Goal: Information Seeking & Learning: Learn about a topic

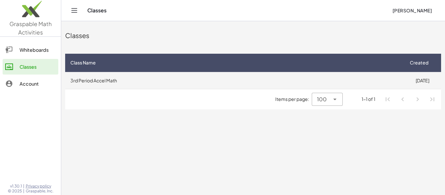
click at [166, 83] on td "3rd Period Accel Math" at bounding box center [234, 80] width 338 height 17
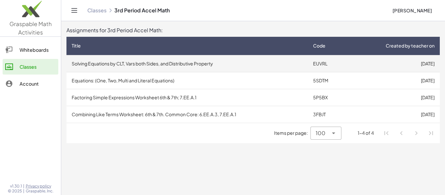
click at [184, 65] on td "Solving Equations by CLT, Vars both Sides, and Distributive Property" at bounding box center [186, 63] width 241 height 17
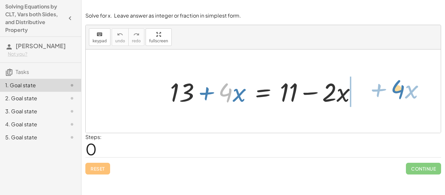
drag, startPoint x: 224, startPoint y: 93, endPoint x: 393, endPoint y: 91, distance: 169.4
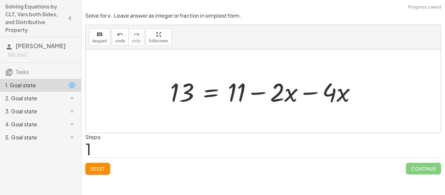
click at [314, 99] on div at bounding box center [266, 92] width 198 height 34
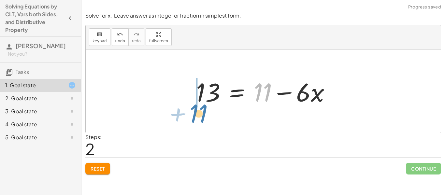
drag, startPoint x: 267, startPoint y: 90, endPoint x: 201, endPoint y: 109, distance: 68.2
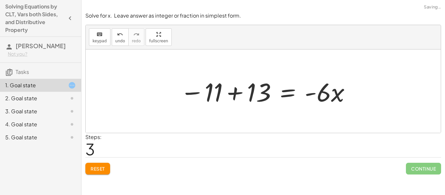
click at [226, 95] on div at bounding box center [266, 92] width 178 height 34
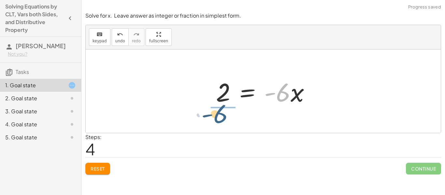
drag, startPoint x: 281, startPoint y: 99, endPoint x: 216, endPoint y: 120, distance: 68.8
click at [216, 120] on div "+ 13 + · 4 · x = + 11 − · 2 · x 13 = + 11 − · 2 · x − · 4 · x 13 = + 11 − · 6 ·…" at bounding box center [263, 90] width 355 height 83
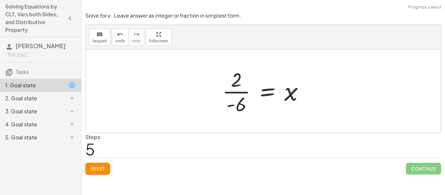
click at [245, 96] on div at bounding box center [265, 91] width 93 height 50
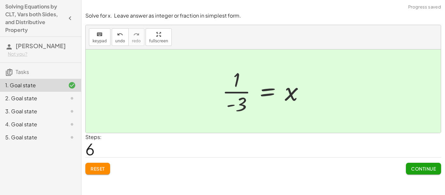
click at [433, 171] on span "Continue" at bounding box center [423, 169] width 25 height 6
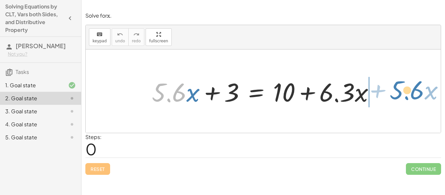
drag, startPoint x: 184, startPoint y: 100, endPoint x: 422, endPoint y: 98, distance: 237.4
click at [422, 98] on div "· 5.6 + · x + · 5.6 · x + 3 = + 10 + · 6.3 · x" at bounding box center [263, 90] width 355 height 83
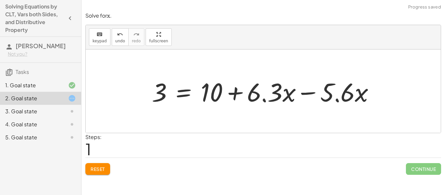
click at [317, 94] on div at bounding box center [265, 92] width 234 height 34
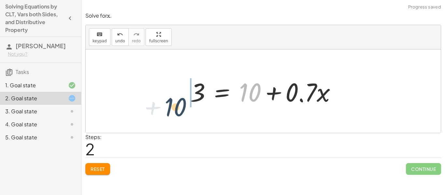
drag, startPoint x: 254, startPoint y: 95, endPoint x: 171, endPoint y: 102, distance: 83.0
click at [171, 102] on div "+ · 5.6 · x + 3 = + 10 + · 6.3 · x 3 = + 10 + · 6.3 · x − · 5.6 · x + 10 3 = + …" at bounding box center [263, 90] width 355 height 83
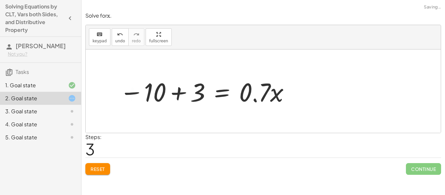
click at [179, 94] on div at bounding box center [204, 92] width 177 height 34
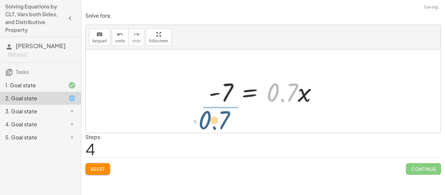
drag, startPoint x: 288, startPoint y: 92, endPoint x: 219, endPoint y: 120, distance: 74.2
click at [219, 120] on div "+ · 5.6 · x + 3 = + 10 + · 6.3 · x 3 = + 10 + · 6.3 · x − · 5.6 · x 3 = + 10 + …" at bounding box center [263, 90] width 355 height 83
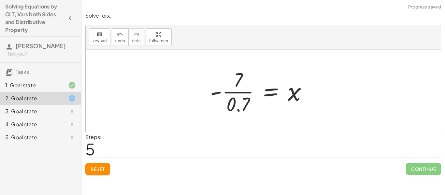
click at [219, 88] on div at bounding box center [261, 91] width 109 height 50
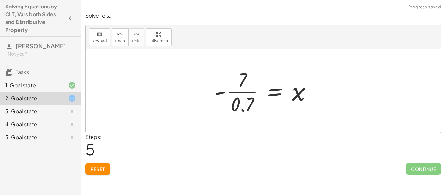
click at [235, 92] on div at bounding box center [265, 91] width 109 height 50
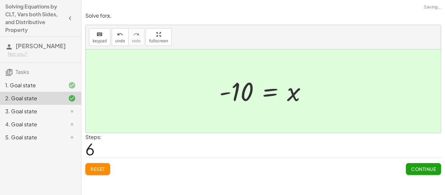
click at [418, 172] on button "Continue" at bounding box center [423, 169] width 35 height 12
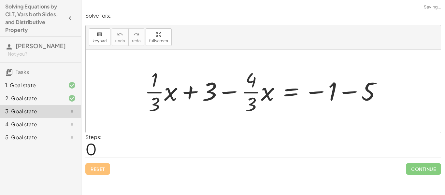
click at [361, 97] on div at bounding box center [265, 91] width 248 height 50
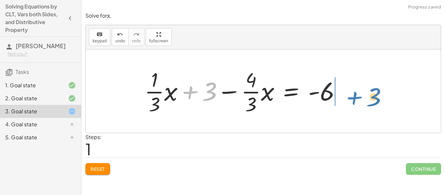
drag, startPoint x: 205, startPoint y: 91, endPoint x: 367, endPoint y: 95, distance: 161.3
click at [367, 95] on div "+ · · 1 · 3 · x + 3 − · · 4 · 3 · x = − 1 − 5 + 3 + · · 1 · 3 · x + 3 − · · 4 ·…" at bounding box center [263, 90] width 355 height 83
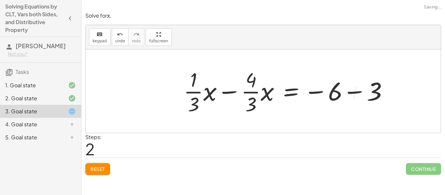
click at [339, 92] on div at bounding box center [288, 91] width 216 height 50
click at [346, 93] on div at bounding box center [288, 91] width 216 height 50
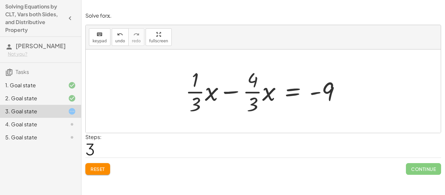
click at [257, 92] on div at bounding box center [265, 91] width 167 height 50
click at [235, 94] on div at bounding box center [265, 91] width 167 height 50
click at [233, 91] on div at bounding box center [265, 91] width 167 height 50
click at [261, 102] on div at bounding box center [265, 91] width 167 height 50
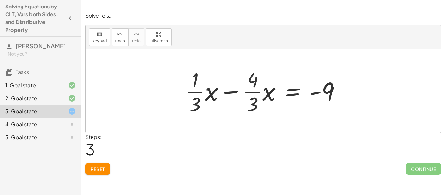
click at [241, 92] on div at bounding box center [265, 91] width 167 height 50
click at [235, 91] on div at bounding box center [265, 91] width 167 height 50
drag, startPoint x: 256, startPoint y: 92, endPoint x: 249, endPoint y: 84, distance: 10.9
click at [249, 84] on div at bounding box center [265, 91] width 167 height 50
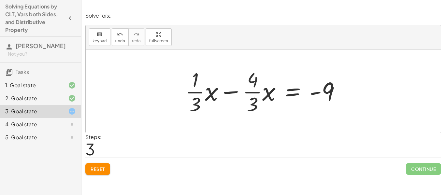
click at [241, 89] on div at bounding box center [265, 91] width 167 height 50
click at [117, 36] on icon "undo" at bounding box center [120, 35] width 6 height 8
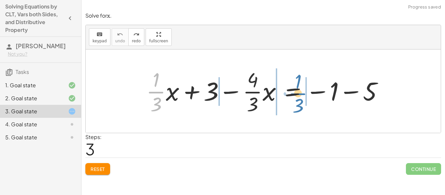
drag, startPoint x: 165, startPoint y: 89, endPoint x: 308, endPoint y: 90, distance: 142.6
click at [308, 90] on div at bounding box center [267, 91] width 248 height 50
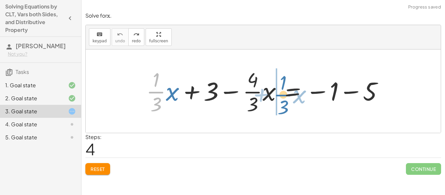
drag, startPoint x: 156, startPoint y: 88, endPoint x: 283, endPoint y: 91, distance: 127.0
click at [283, 91] on div at bounding box center [267, 91] width 248 height 50
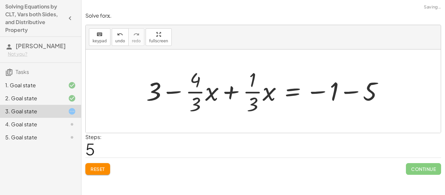
click at [219, 87] on div at bounding box center [267, 91] width 248 height 50
click at [228, 93] on div at bounding box center [267, 91] width 248 height 50
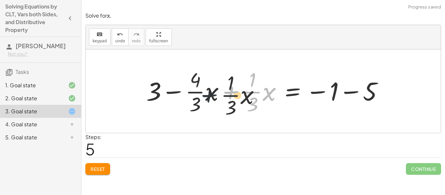
drag, startPoint x: 232, startPoint y: 91, endPoint x: 196, endPoint y: 94, distance: 36.3
click at [196, 94] on div at bounding box center [267, 91] width 248 height 50
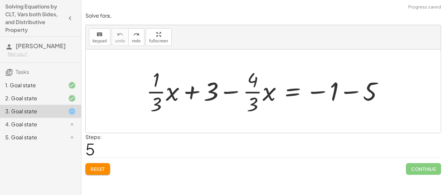
click at [327, 91] on div at bounding box center [267, 91] width 248 height 50
click at [334, 92] on div at bounding box center [267, 91] width 248 height 50
click at [342, 93] on div at bounding box center [267, 91] width 248 height 50
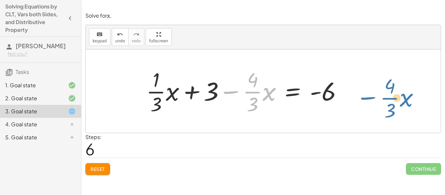
drag, startPoint x: 235, startPoint y: 92, endPoint x: 363, endPoint y: 95, distance: 128.3
click at [363, 95] on div "+ · · 1 · 3 · x + 3 − · · 4 · 3 · x = − 1 − 5 − · · 4 · 3 · x + · · 1 · 3 · x +…" at bounding box center [263, 90] width 355 height 83
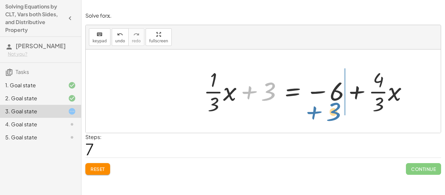
drag, startPoint x: 254, startPoint y: 95, endPoint x: 319, endPoint y: 115, distance: 68.3
click at [319, 115] on div at bounding box center [308, 91] width 216 height 50
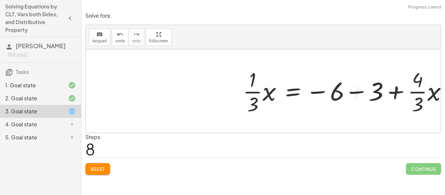
click at [340, 95] on div at bounding box center [348, 91] width 216 height 50
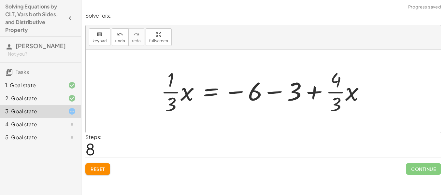
click at [305, 92] on div at bounding box center [266, 91] width 216 height 50
click at [287, 92] on div at bounding box center [266, 91] width 216 height 50
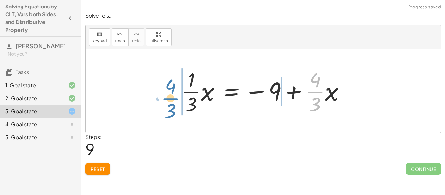
drag, startPoint x: 316, startPoint y: 92, endPoint x: 174, endPoint y: 97, distance: 141.8
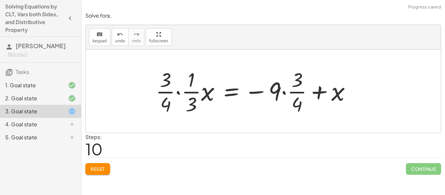
click at [189, 94] on div at bounding box center [255, 91] width 207 height 50
click at [177, 91] on div at bounding box center [255, 91] width 207 height 50
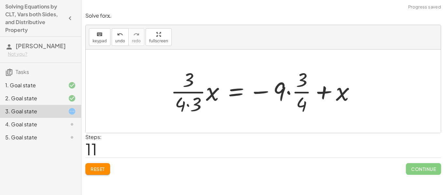
click at [178, 106] on div at bounding box center [265, 91] width 196 height 50
click at [119, 37] on icon "undo" at bounding box center [120, 35] width 6 height 8
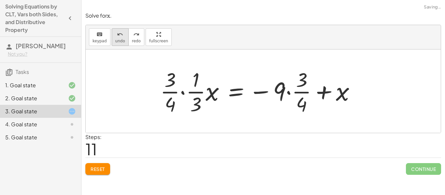
click at [119, 42] on span "undo" at bounding box center [120, 41] width 10 height 5
